Goal: Check status: Check status

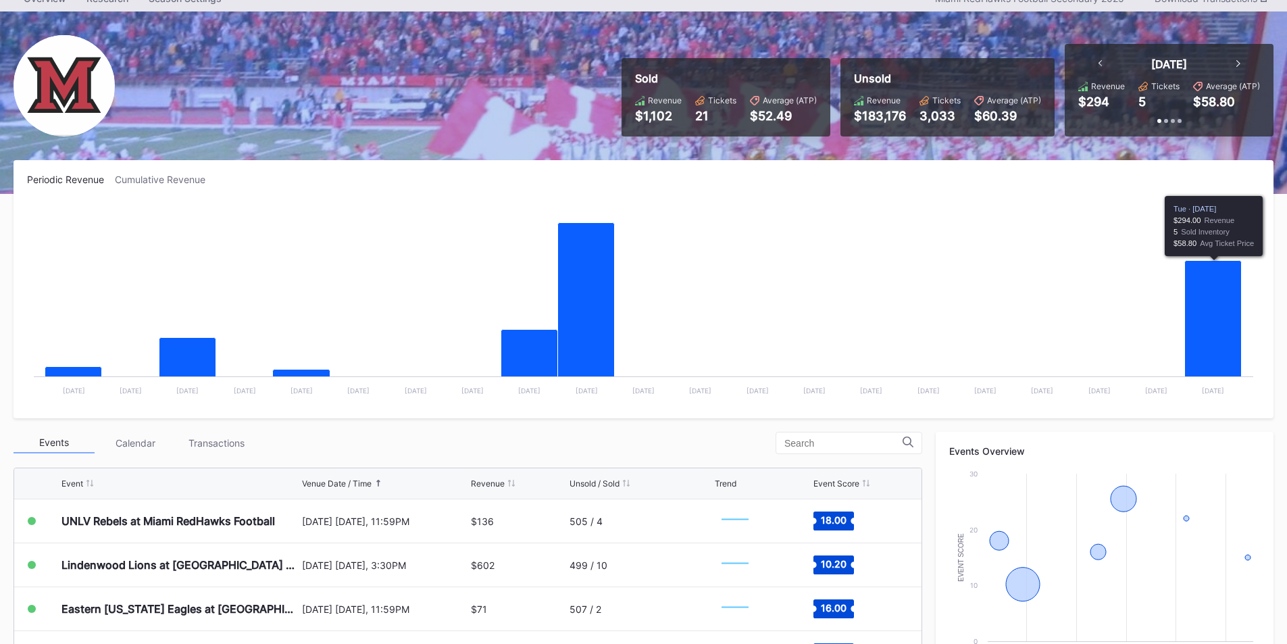
scroll to position [135, 0]
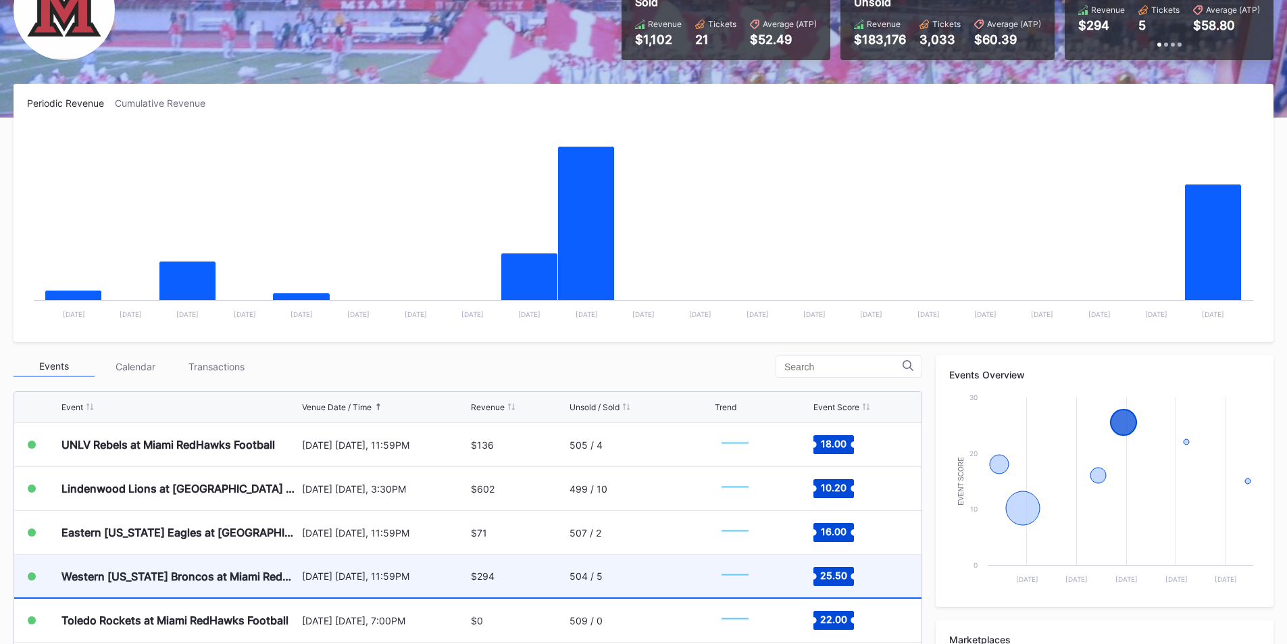
click at [631, 568] on div "504 / 5" at bounding box center [641, 576] width 143 height 43
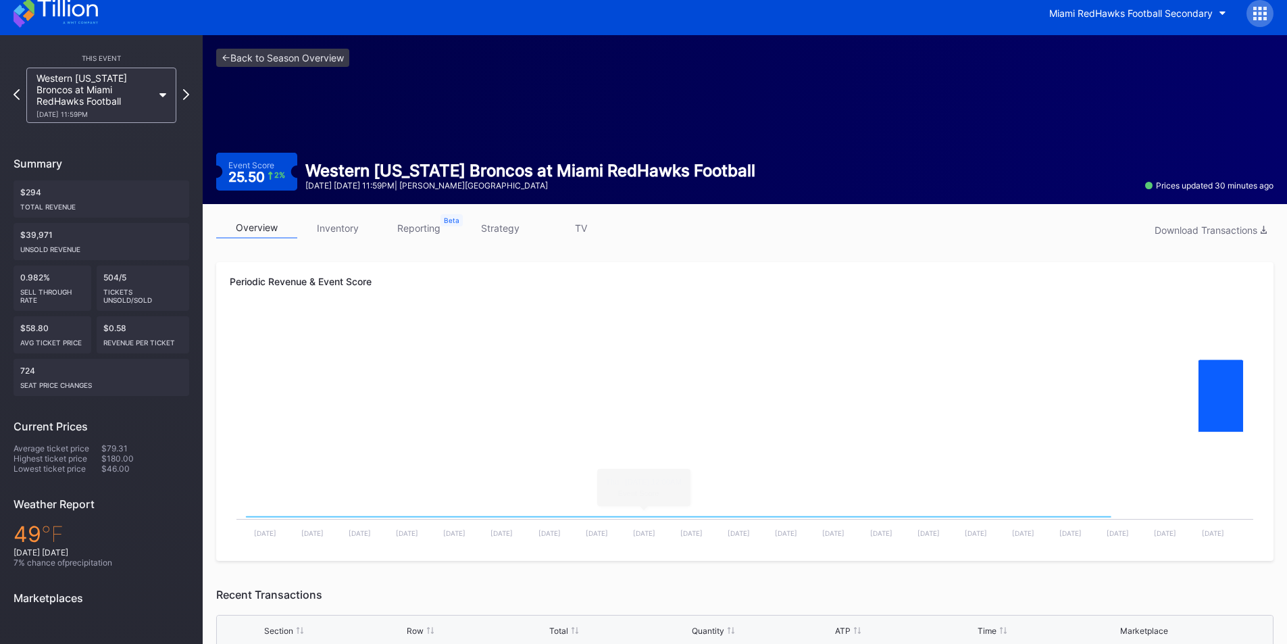
scroll to position [111, 0]
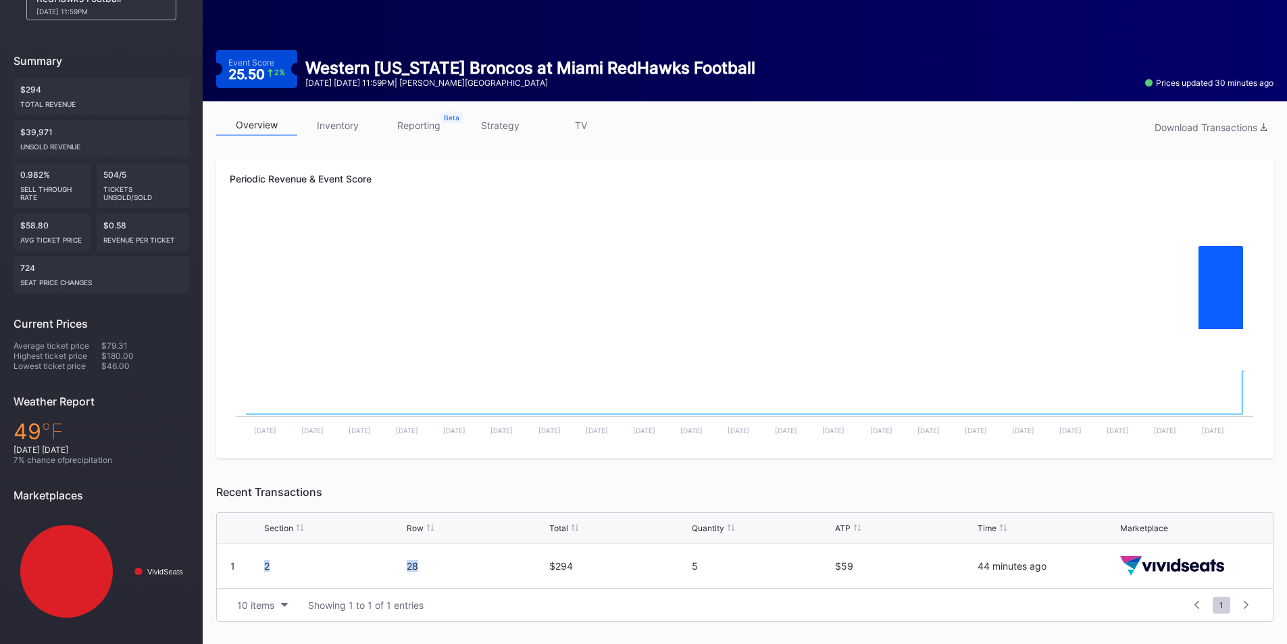
drag, startPoint x: 257, startPoint y: 567, endPoint x: 455, endPoint y: 576, distance: 198.2
click at [455, 576] on div "1 2 28 $294 5 $59 44 minutes ago" at bounding box center [745, 566] width 1056 height 44
click at [508, 572] on div "28" at bounding box center [476, 566] width 139 height 44
drag, startPoint x: 555, startPoint y: 571, endPoint x: 926, endPoint y: 569, distance: 370.3
click at [926, 569] on div "1 2 28 $294 5 $59 44 minutes ago" at bounding box center [745, 566] width 1056 height 44
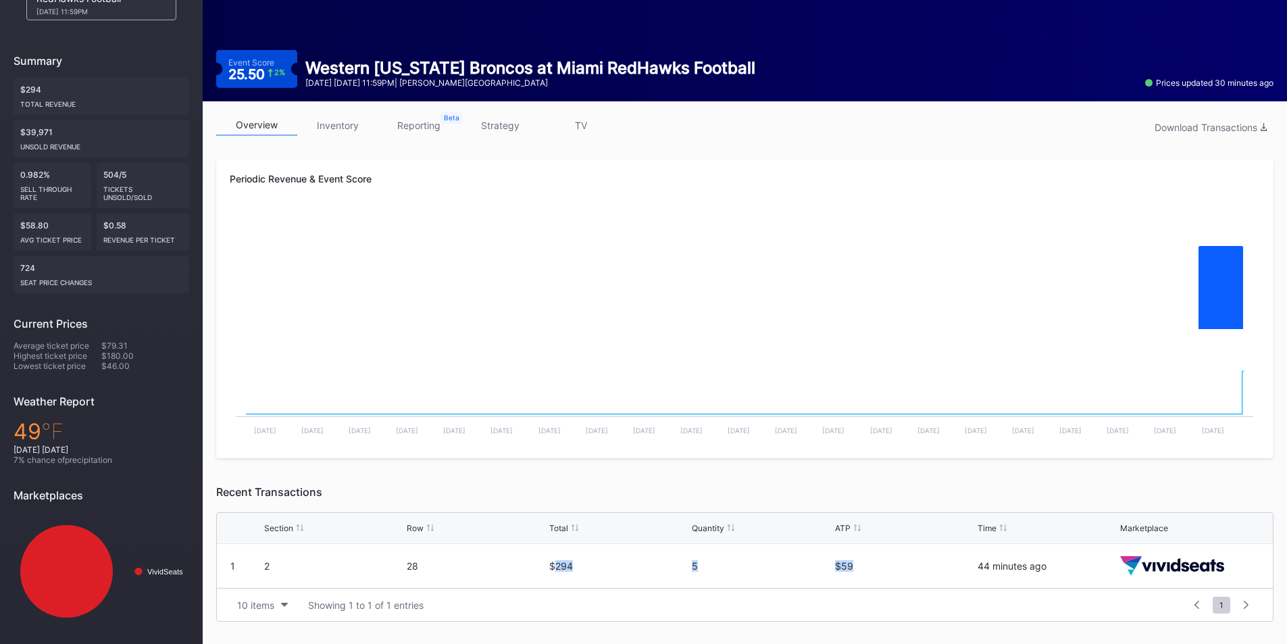
click at [926, 569] on div "$59" at bounding box center [904, 565] width 139 height 11
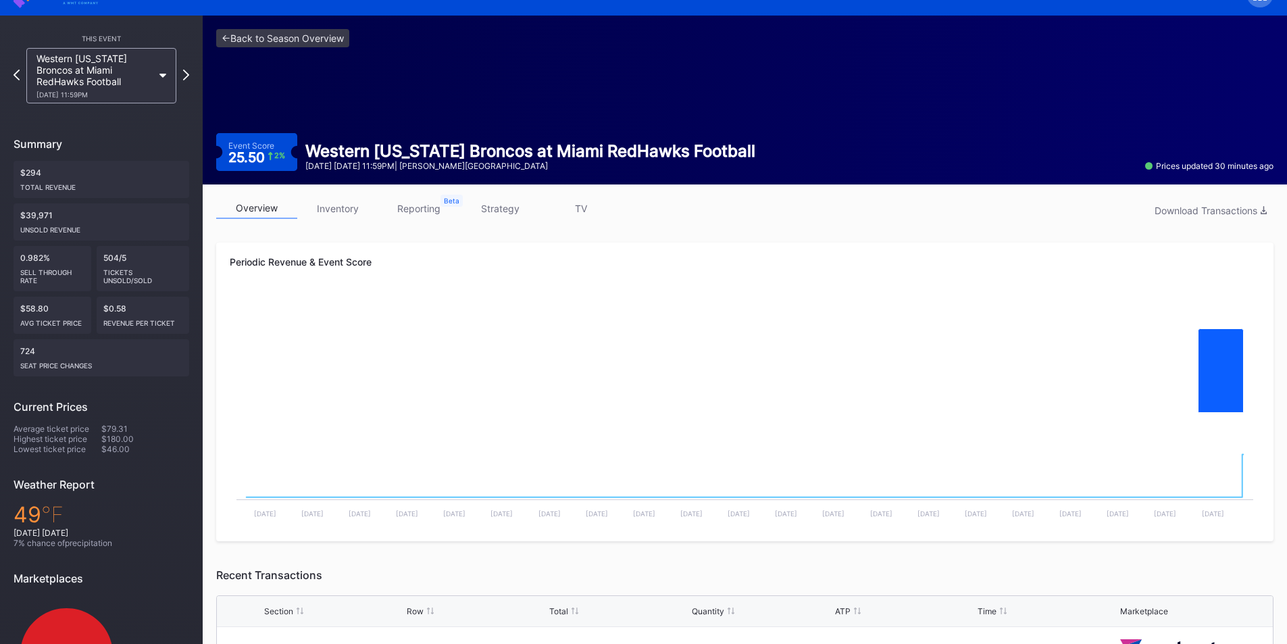
scroll to position [0, 0]
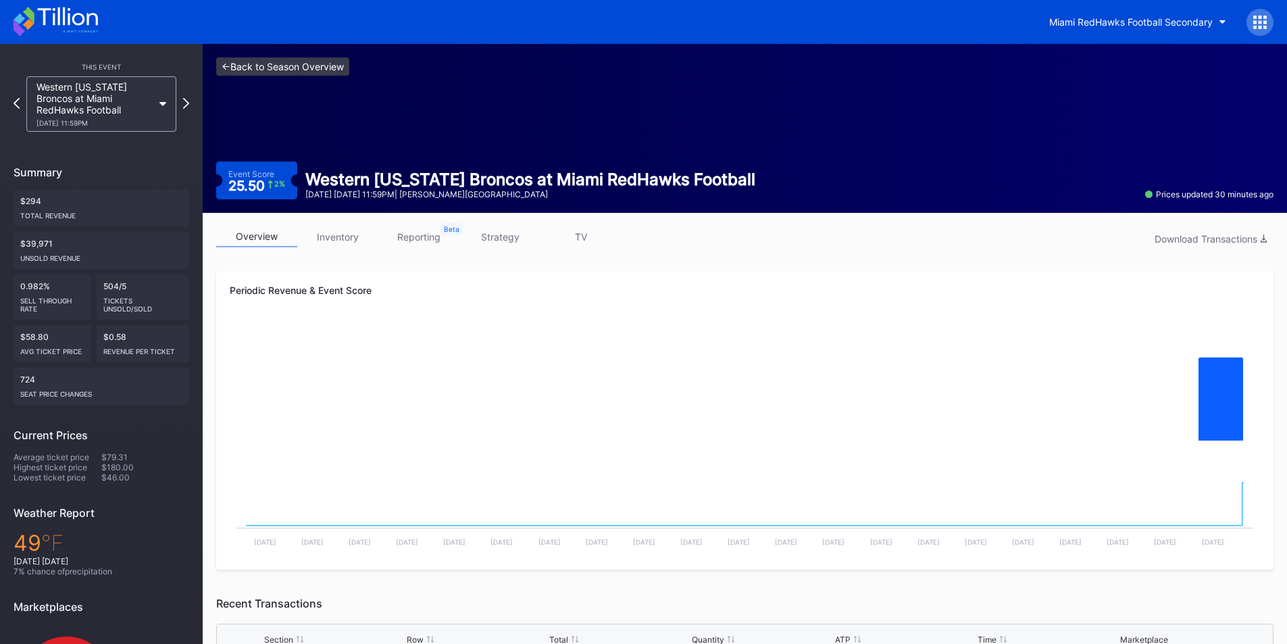
click at [239, 71] on link "<- Back to Season Overview" at bounding box center [282, 66] width 133 height 18
